Goal: Navigation & Orientation: Find specific page/section

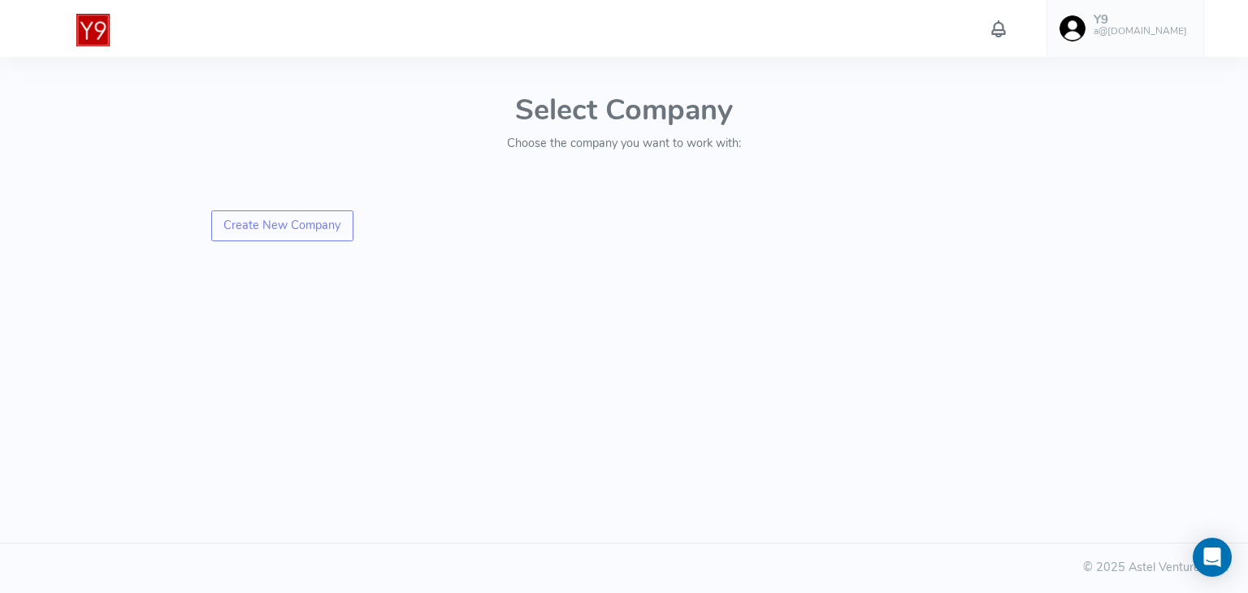
click at [136, 95] on div "Select Company Choose the company you want to work with: Create New Company © 2…" at bounding box center [623, 221] width 1267 height 270
click at [1137, 26] on h6 "a@[DOMAIN_NAME]" at bounding box center [1140, 31] width 93 height 11
click at [1070, 134] on link "Upload data" at bounding box center [1110, 123] width 201 height 28
click at [1142, 16] on h5 "Y9" at bounding box center [1140, 20] width 93 height 14
click at [1064, 79] on span "Account" at bounding box center [1067, 75] width 43 height 16
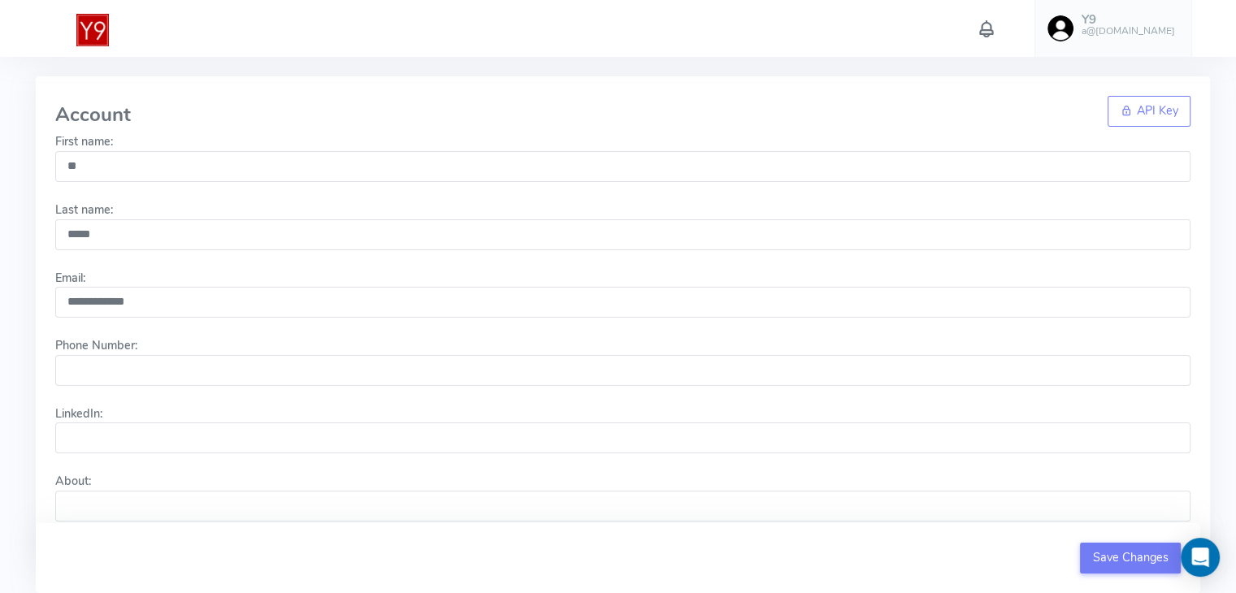
click at [1155, 15] on h5 "Y9" at bounding box center [1127, 20] width 93 height 14
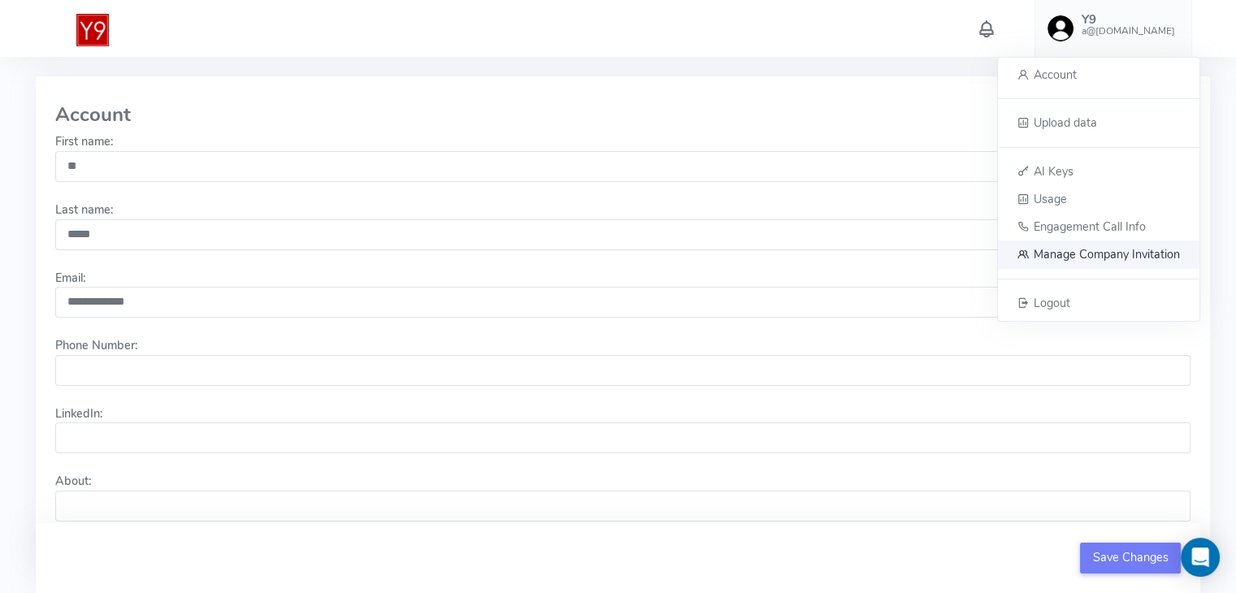
click at [1059, 249] on span "Manage Company Invitation" at bounding box center [1106, 254] width 146 height 16
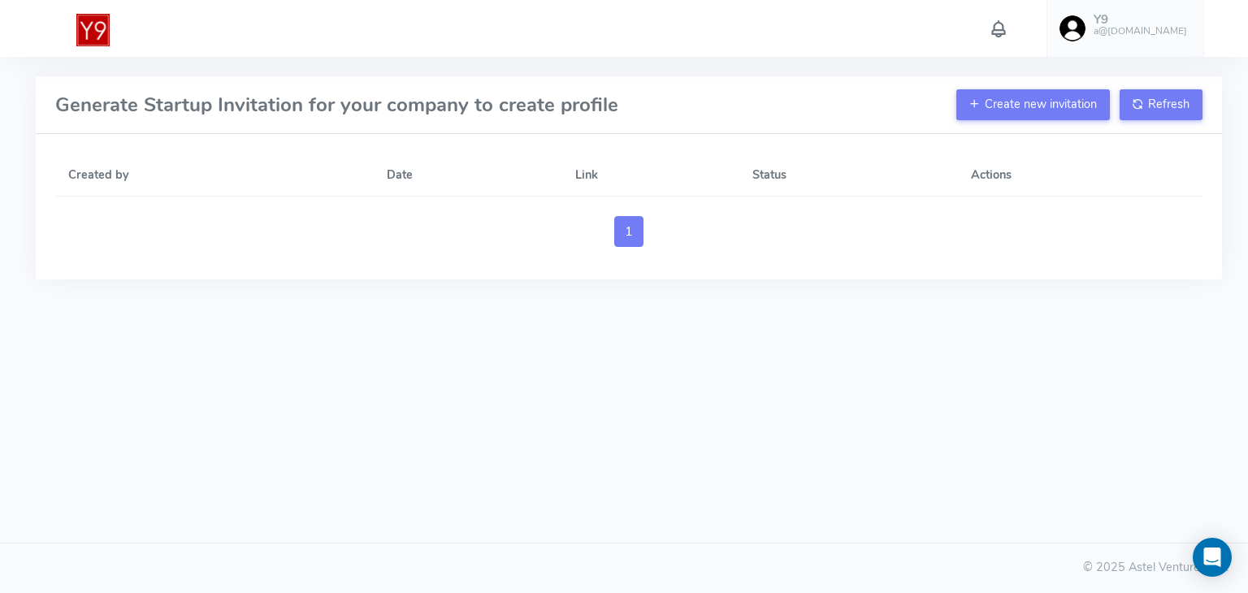
click at [1135, 22] on h5 "Y9" at bounding box center [1140, 20] width 93 height 14
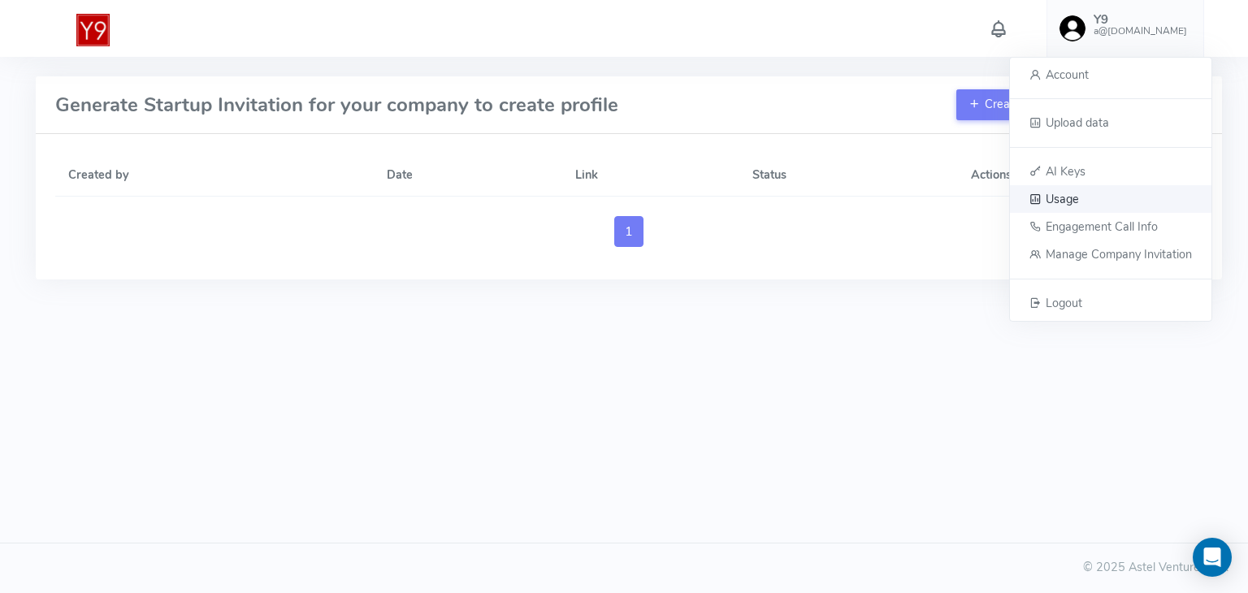
click at [1063, 204] on span "Usage" at bounding box center [1062, 199] width 33 height 16
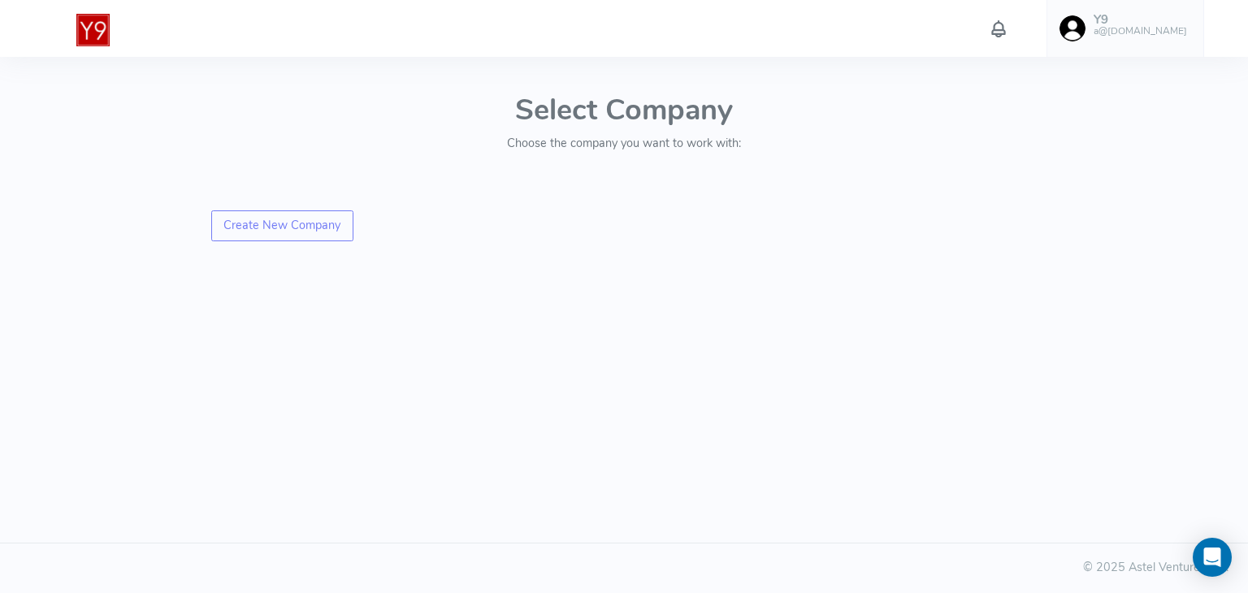
click at [1085, 22] on span at bounding box center [1072, 28] width 26 height 26
click at [1071, 167] on span "AI Keys" at bounding box center [1066, 170] width 40 height 16
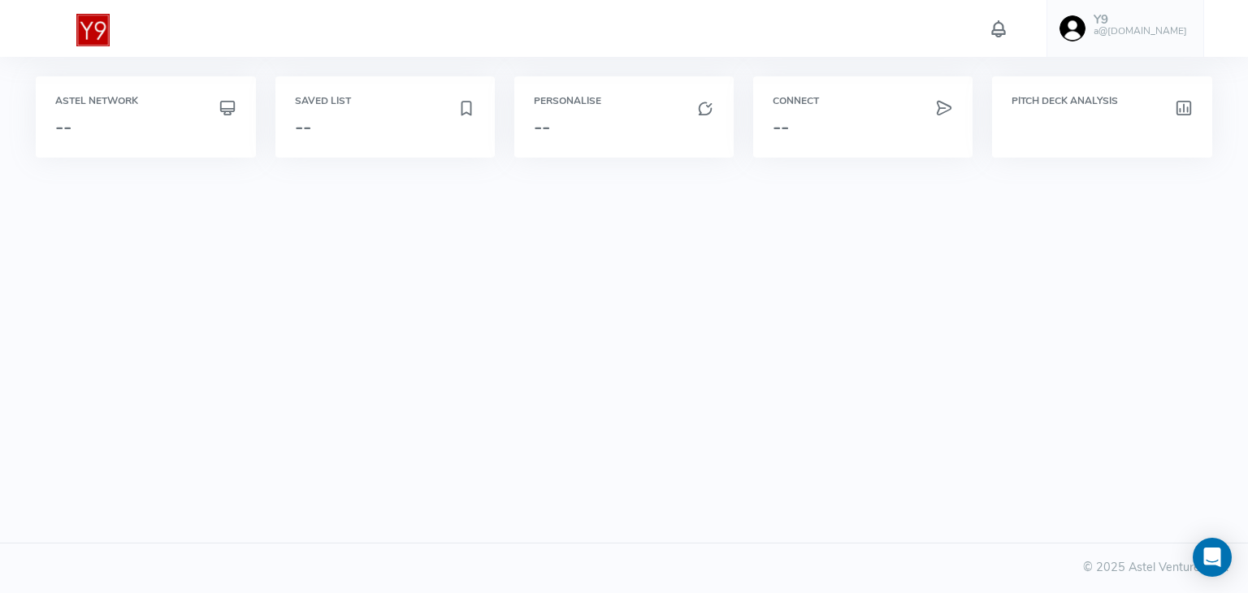
click at [1133, 28] on h6 "a@[DOMAIN_NAME]" at bounding box center [1140, 31] width 93 height 11
click at [87, 27] on img at bounding box center [92, 30] width 32 height 32
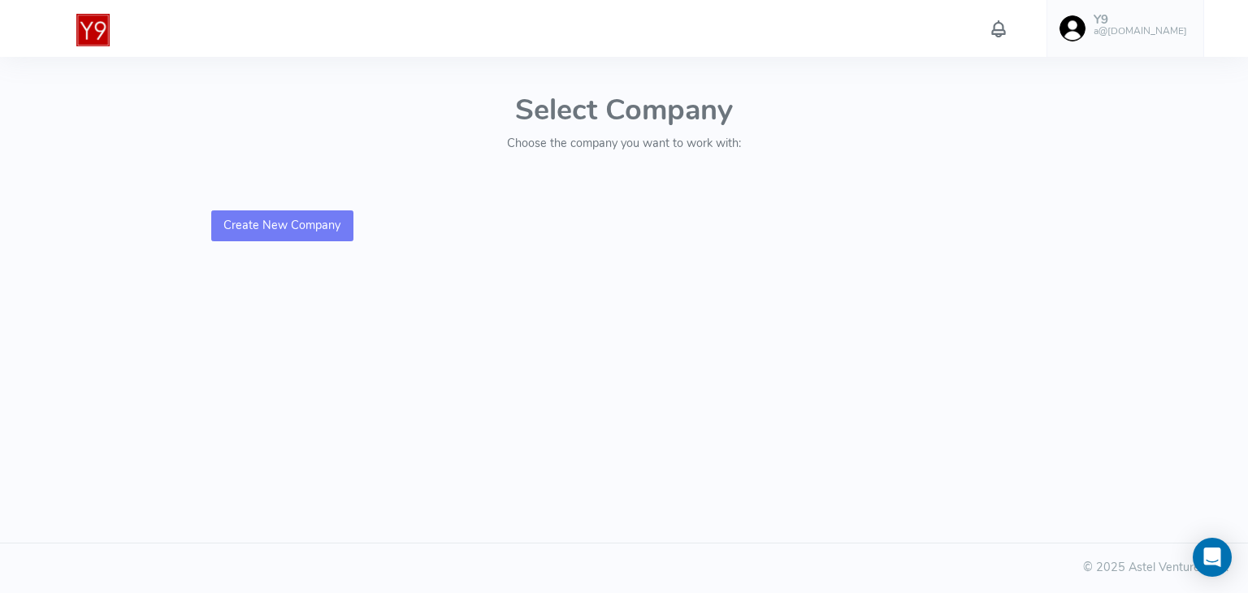
click at [293, 220] on link "Create New Company" at bounding box center [282, 225] width 142 height 31
